Goal: Information Seeking & Learning: Find contact information

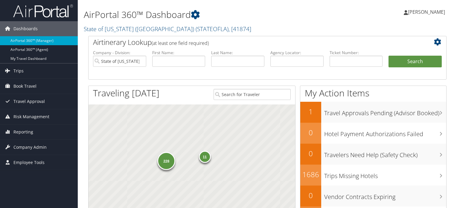
click at [137, 30] on link "State of [US_STATE] (SOLA) ( STATEOFLA ) , [ 41874 ]" at bounding box center [167, 29] width 167 height 8
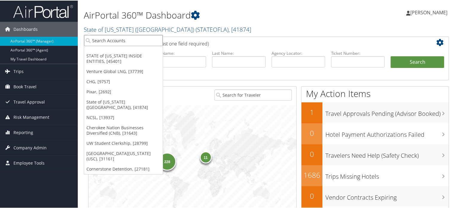
click at [120, 39] on input "search" at bounding box center [123, 39] width 79 height 11
type input "colgate"
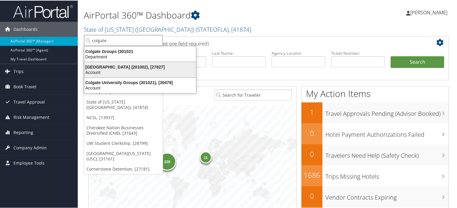
click at [130, 69] on div "Account" at bounding box center [140, 71] width 119 height 5
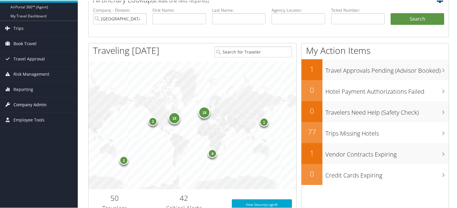
scroll to position [90, 0]
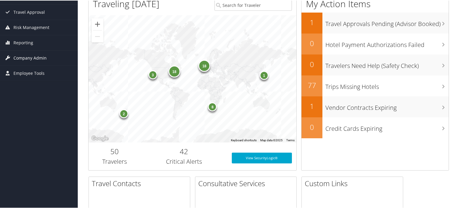
click at [34, 59] on span "Company Admin" at bounding box center [29, 57] width 33 height 15
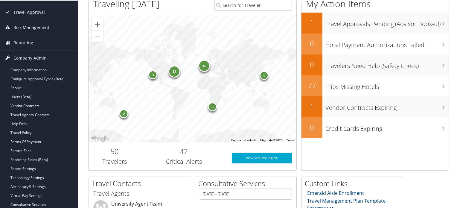
scroll to position [149, 0]
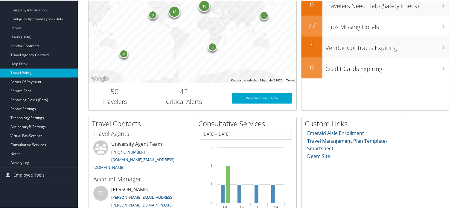
click at [28, 73] on link "Travel Policy" at bounding box center [39, 72] width 78 height 9
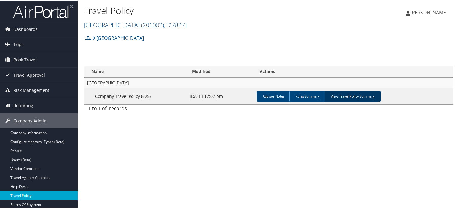
click at [353, 93] on link "View Travel Policy Summary" at bounding box center [352, 95] width 56 height 11
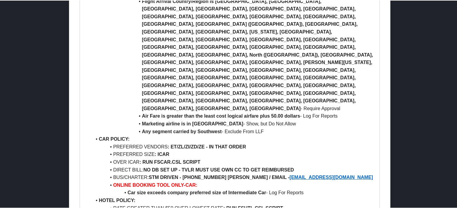
scroll to position [359, 0]
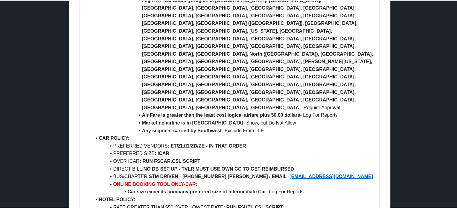
click at [128, 172] on li "BUS/CHARTER: STM DRIVEN - 913-220-0362 JUSTYN LESLIE / EMAIL - JLESLIE@STMDRIVE…" at bounding box center [232, 176] width 283 height 8
click at [119, 172] on li "BUS/CHARTER: STM DRIVEN - 913-220-0362 JUSTYN LESLIE / EMAIL - JLESLIE@STMDRIVE…" at bounding box center [232, 176] width 283 height 8
drag, startPoint x: 201, startPoint y: 74, endPoint x: 185, endPoint y: 73, distance: 15.3
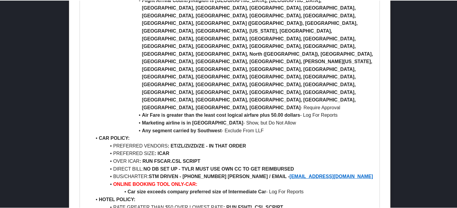
click at [201, 180] on li "ONLINE BOOKING TOOL ONLY-CAR:" at bounding box center [232, 184] width 283 height 8
copy strong "STM DRIVEN"
drag, startPoint x: 179, startPoint y: 68, endPoint x: 151, endPoint y: 69, distance: 28.7
click at [151, 173] on strong "STM DRIVEN - 913-220-0362 JUSTYN LESLIE / EMAIL -" at bounding box center [219, 175] width 141 height 5
drag, startPoint x: 357, startPoint y: 69, endPoint x: 272, endPoint y: 69, distance: 85.2
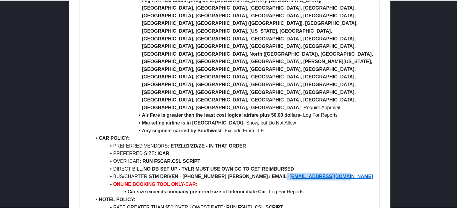
click at [272, 172] on li "BUS/CHARTER: STM DRIVEN - 913-220-0362 JUSTYN LESLIE / EMAIL - JLESLIE@STMDRIVE…" at bounding box center [232, 176] width 283 height 8
click at [325, 203] on li "RATE GREATER THAN $50 OVER LOWEST RATE : RUN FSHTL.CSL SCRIPT" at bounding box center [232, 207] width 283 height 8
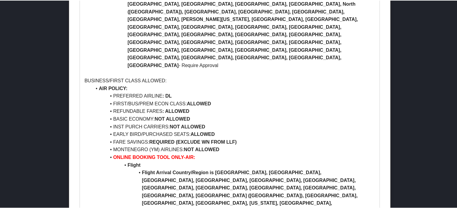
scroll to position [777, 0]
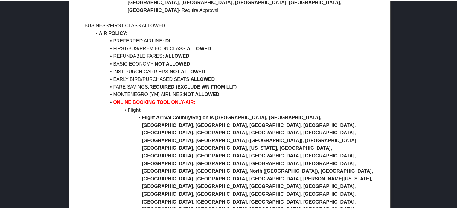
drag, startPoint x: 150, startPoint y: 85, endPoint x: 180, endPoint y: 89, distance: 29.9
